Goal: Information Seeking & Learning: Learn about a topic

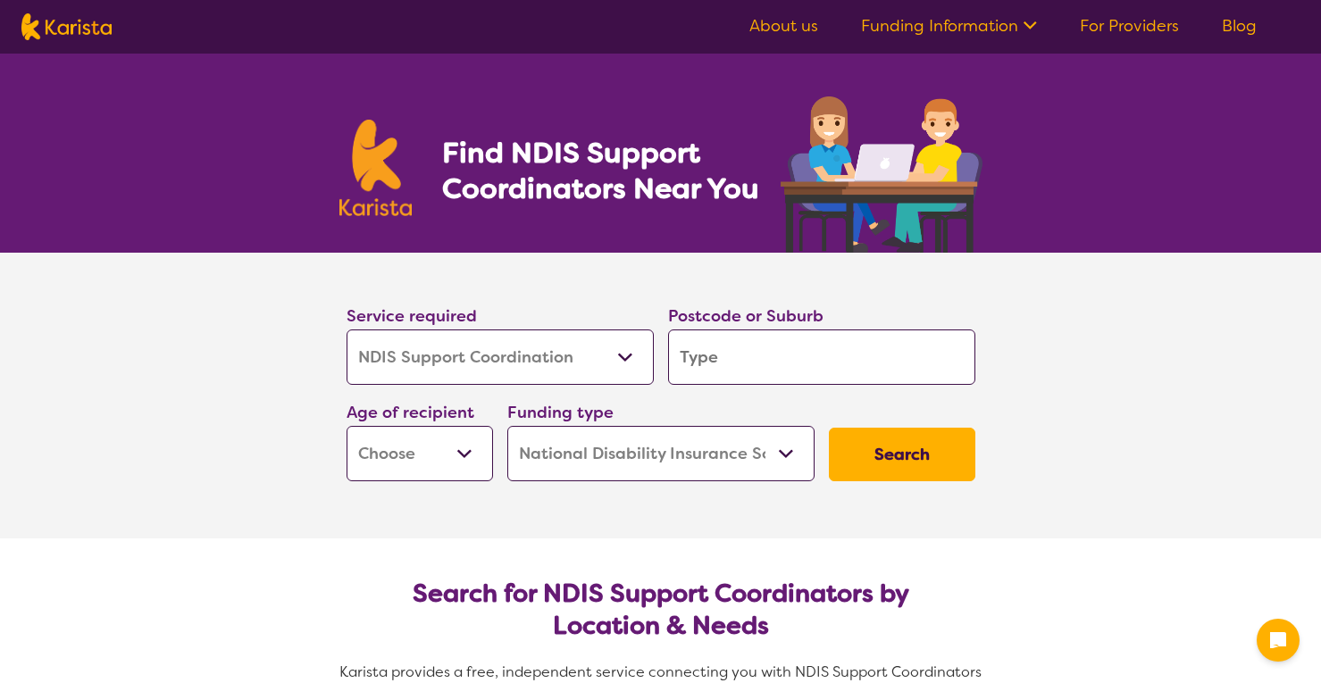
select select "NDIS Support Coordination"
select select "NDIS"
select select "NDIS Support Coordination"
select select "NDIS"
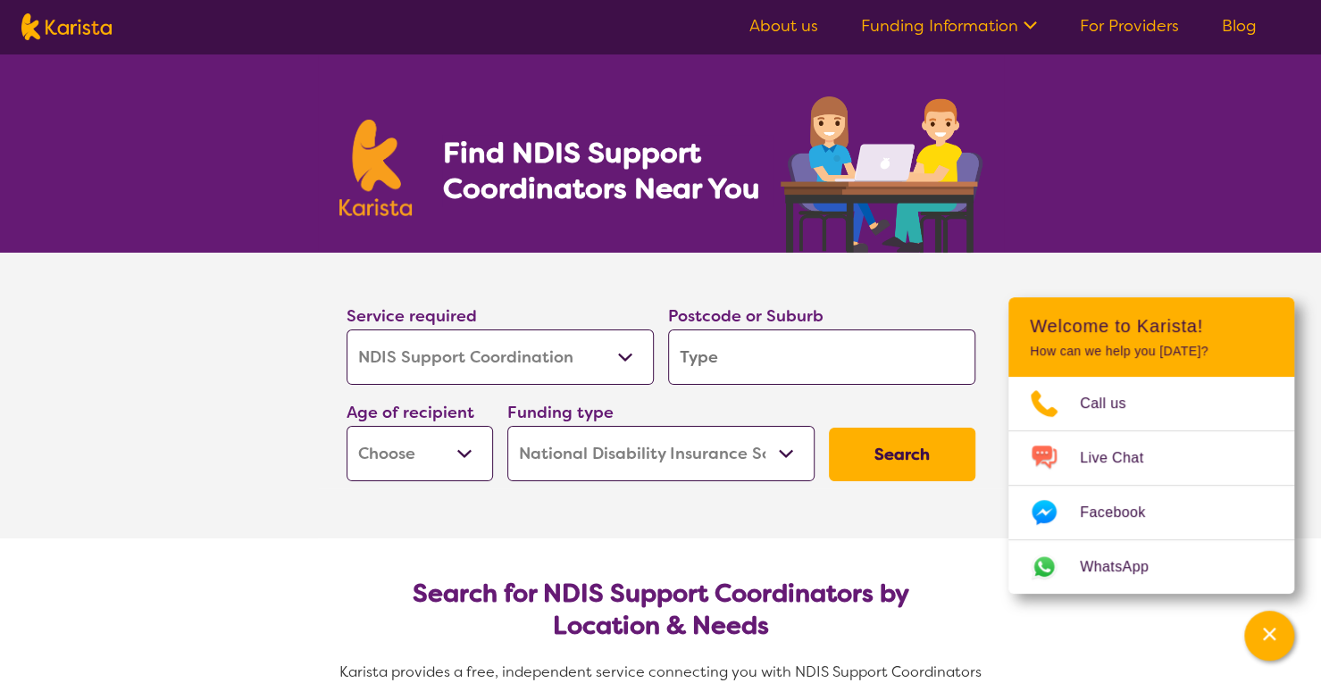
click at [548, 365] on select "Allied Health Assistant Assessment ([MEDICAL_DATA] or [MEDICAL_DATA]) Behaviour…" at bounding box center [499, 356] width 307 height 55
drag, startPoint x: 0, startPoint y: 500, endPoint x: 771, endPoint y: 363, distance: 783.4
click at [771, 363] on section "Service required Allied Health Assistant Assessment ([MEDICAL_DATA] or [MEDICAL…" at bounding box center [660, 396] width 1321 height 286
click at [771, 363] on input "search" at bounding box center [821, 356] width 307 height 55
type input "4208"
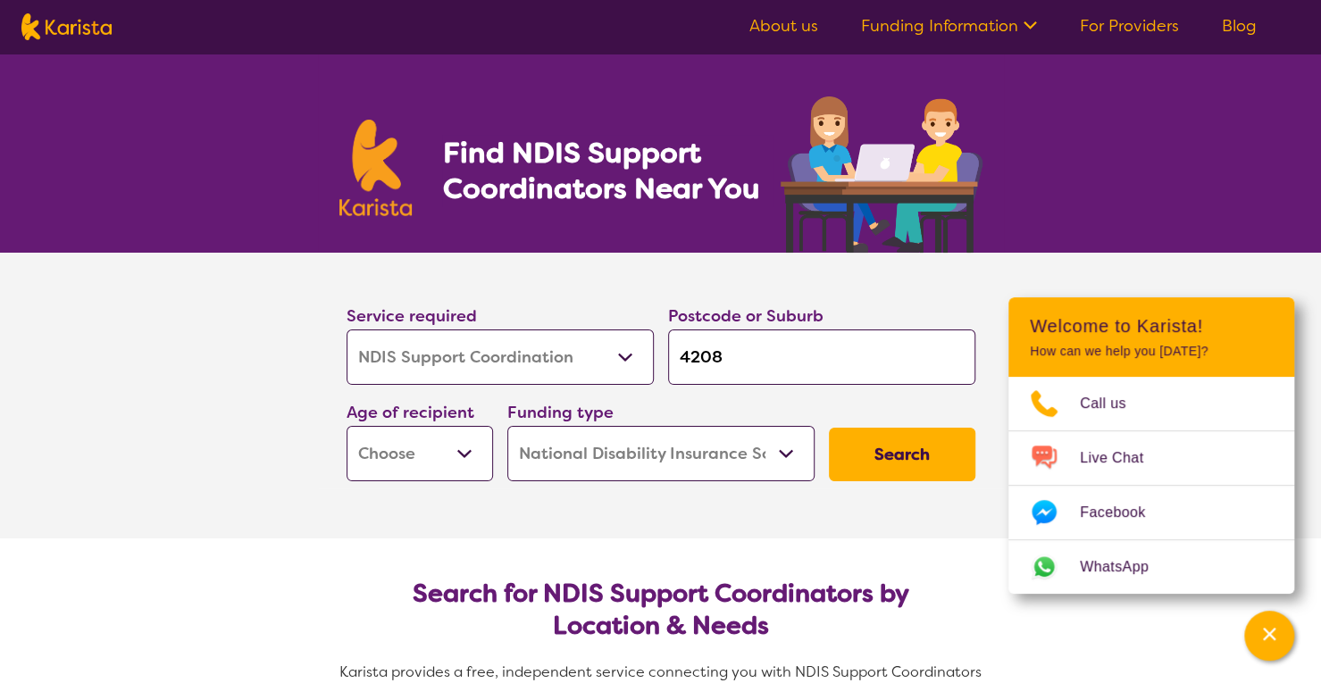
type input "4208"
click at [473, 454] on select "Early Childhood - 0 to 9 Child - 10 to 11 Adolescent - 12 to 17 Adult - 18 to 6…" at bounding box center [419, 453] width 146 height 55
select select "AD"
click at [346, 426] on select "Early Childhood - 0 to 9 Child - 10 to 11 Adolescent - 12 to 17 Adult - 18 to 6…" at bounding box center [419, 453] width 146 height 55
select select "AD"
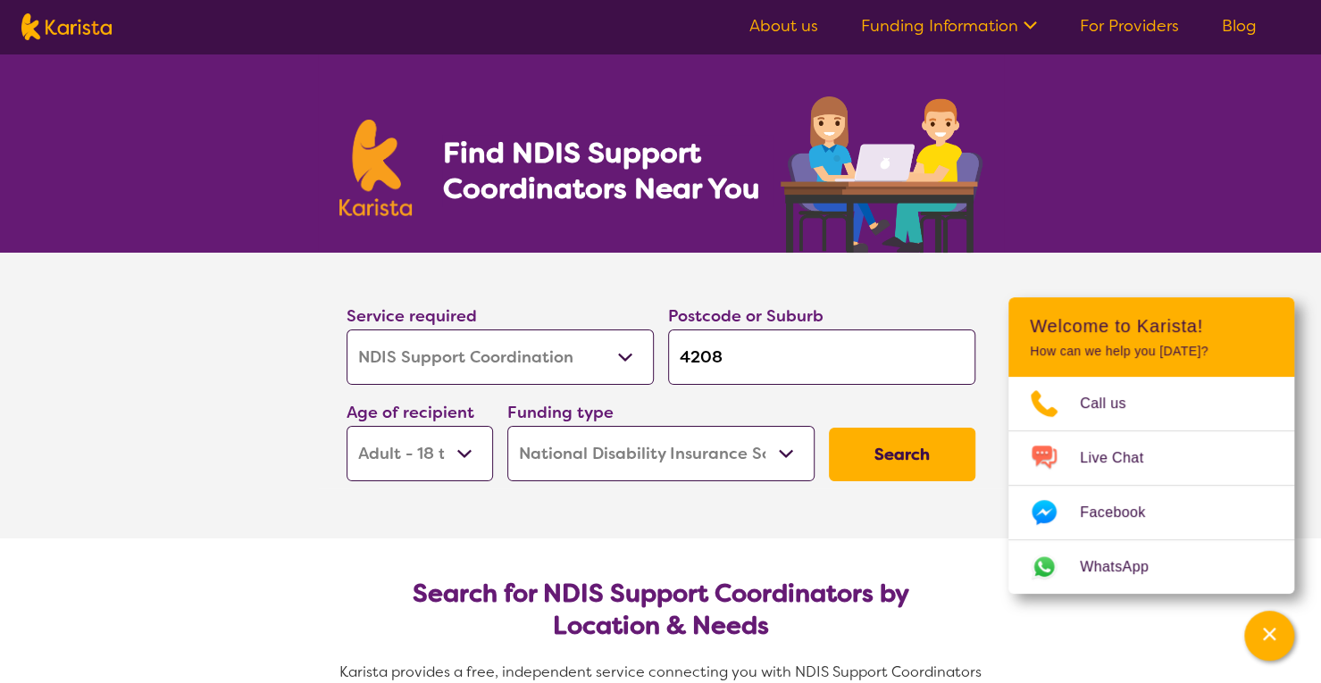
click at [896, 447] on button "Search" at bounding box center [902, 455] width 146 height 54
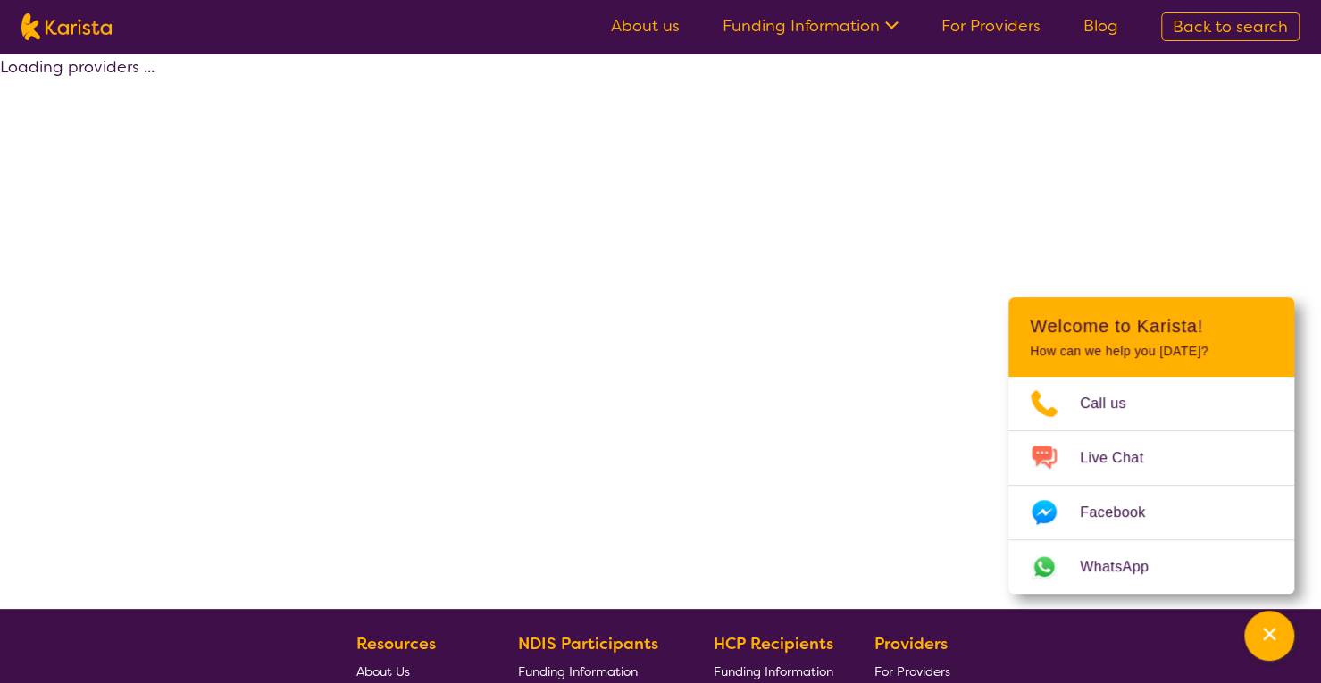
select select "by_score"
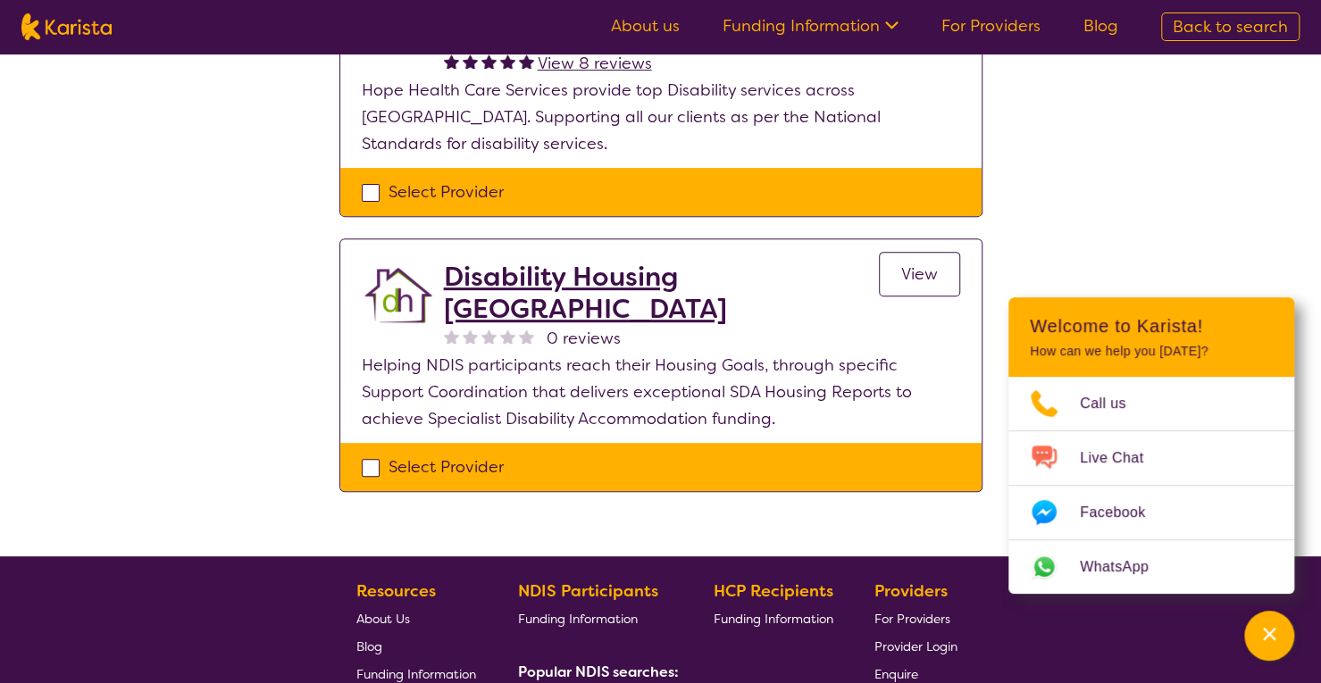
scroll to position [321, 0]
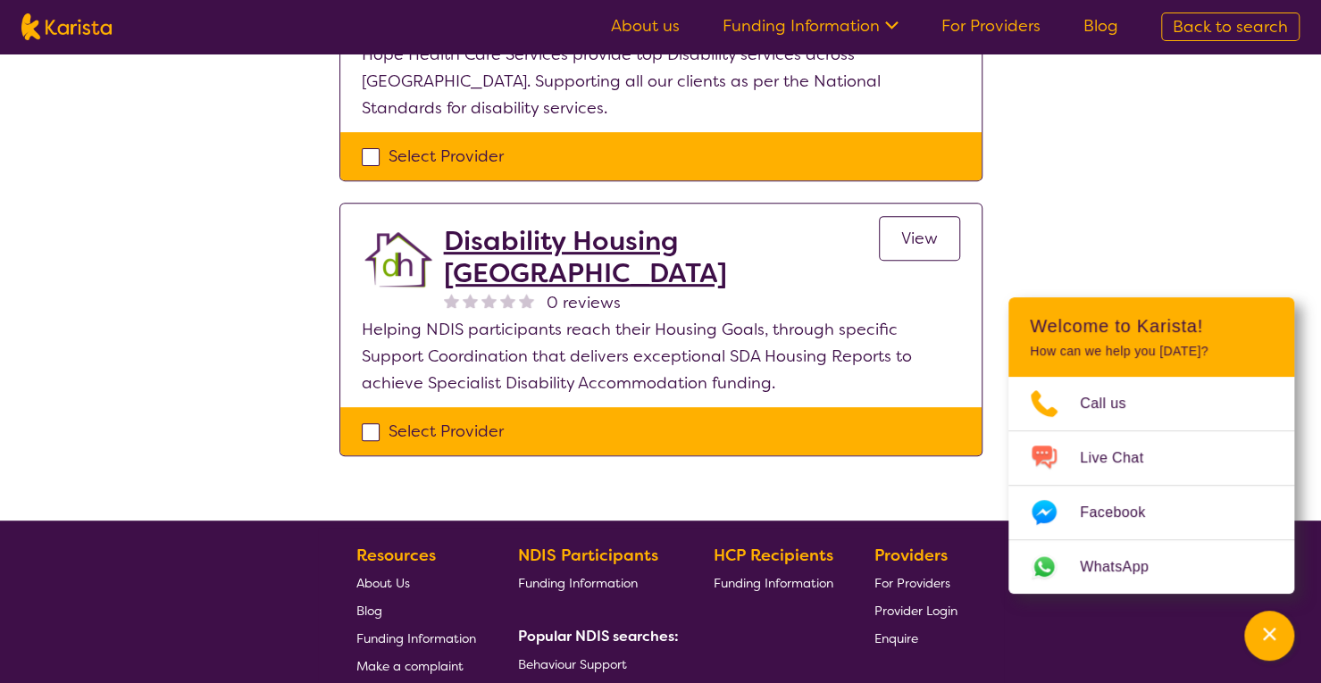
click at [897, 575] on span "For Providers" at bounding box center [912, 583] width 76 height 16
